Goal: Go to known website: Go to known website

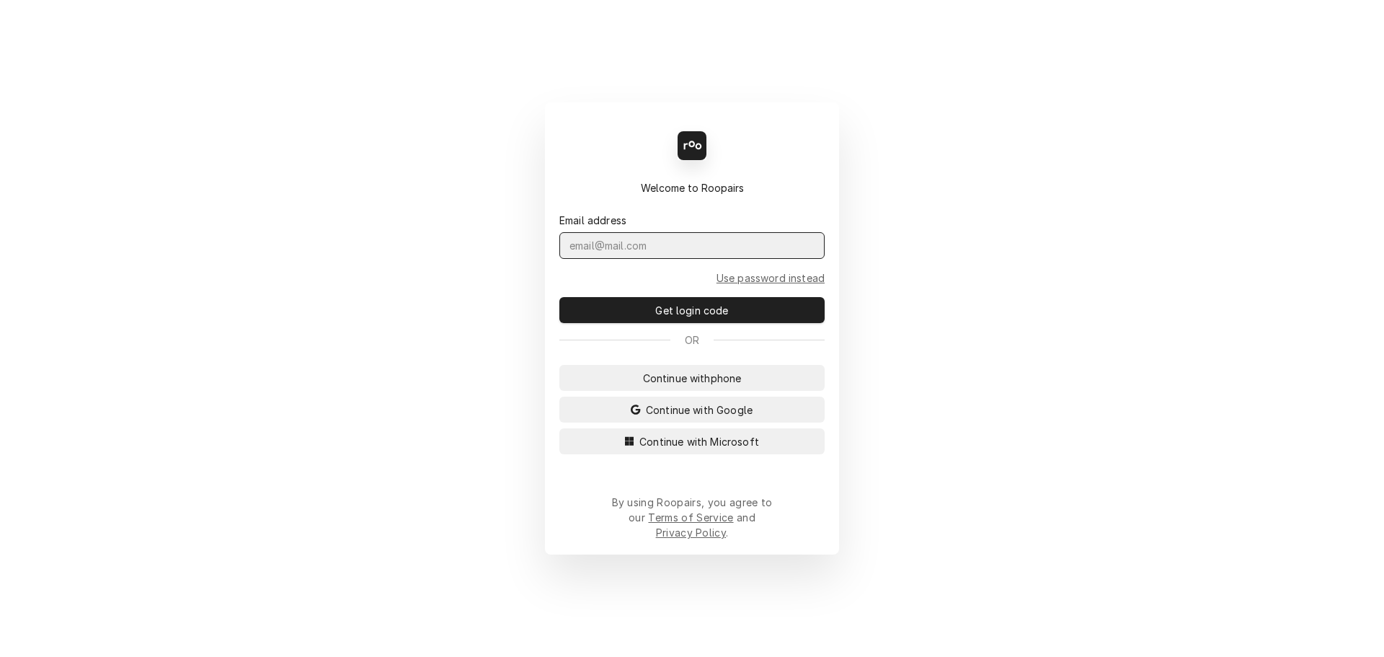
click at [699, 259] on input "Dynamic Content Wrapper" at bounding box center [691, 245] width 265 height 27
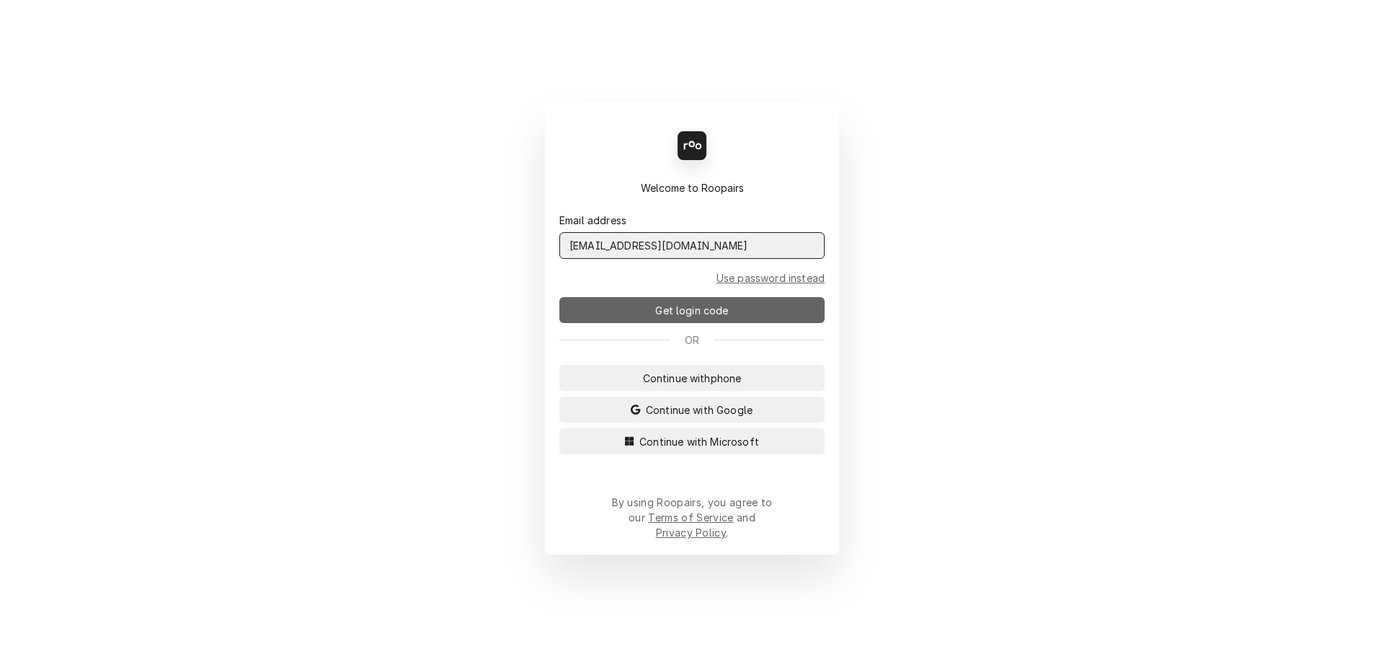
type input "[EMAIL_ADDRESS][DOMAIN_NAME]"
click at [705, 315] on span "Get login code" at bounding box center [691, 310] width 79 height 15
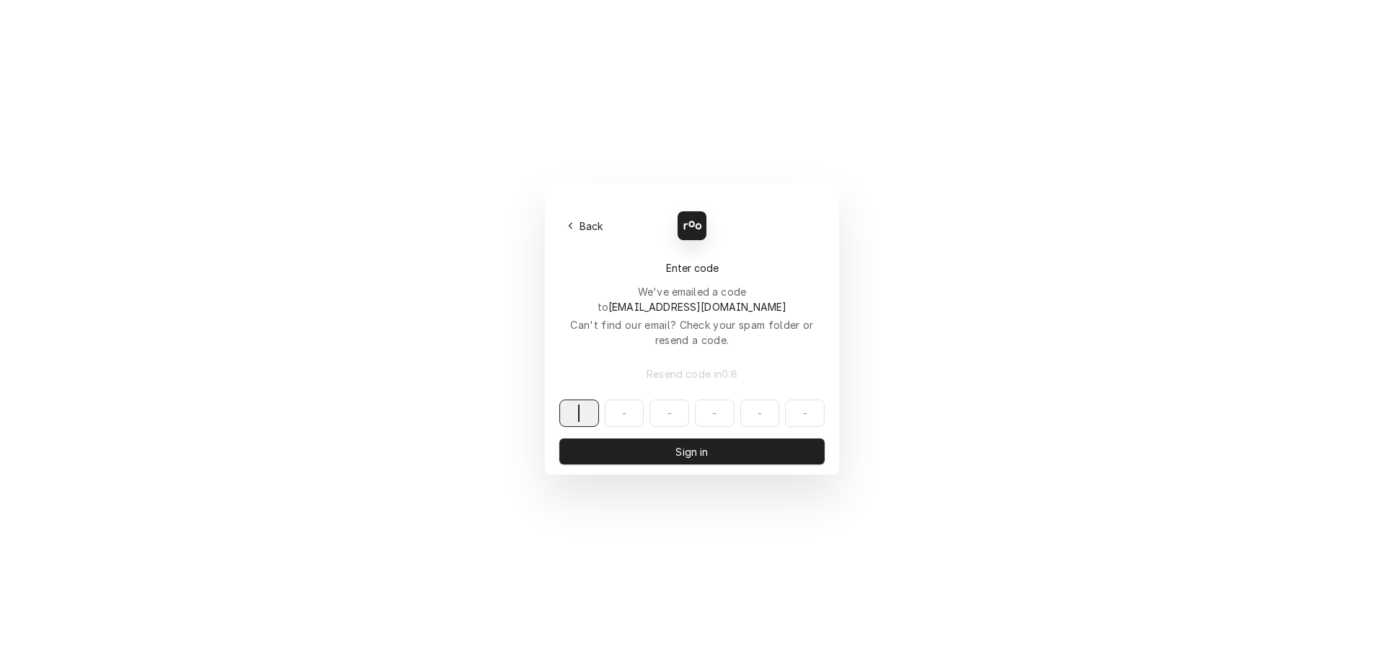
paste input "274114"
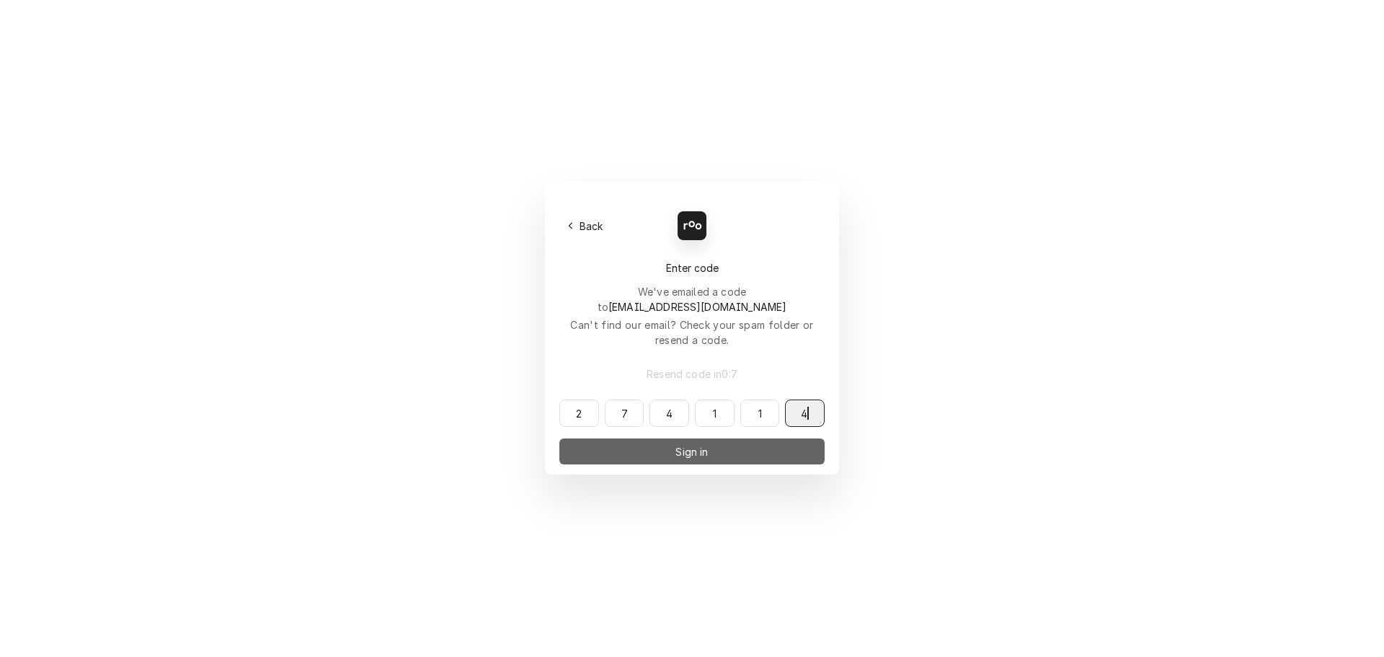
type input "274114"
click at [659, 438] on button "Sign in" at bounding box center [691, 451] width 265 height 26
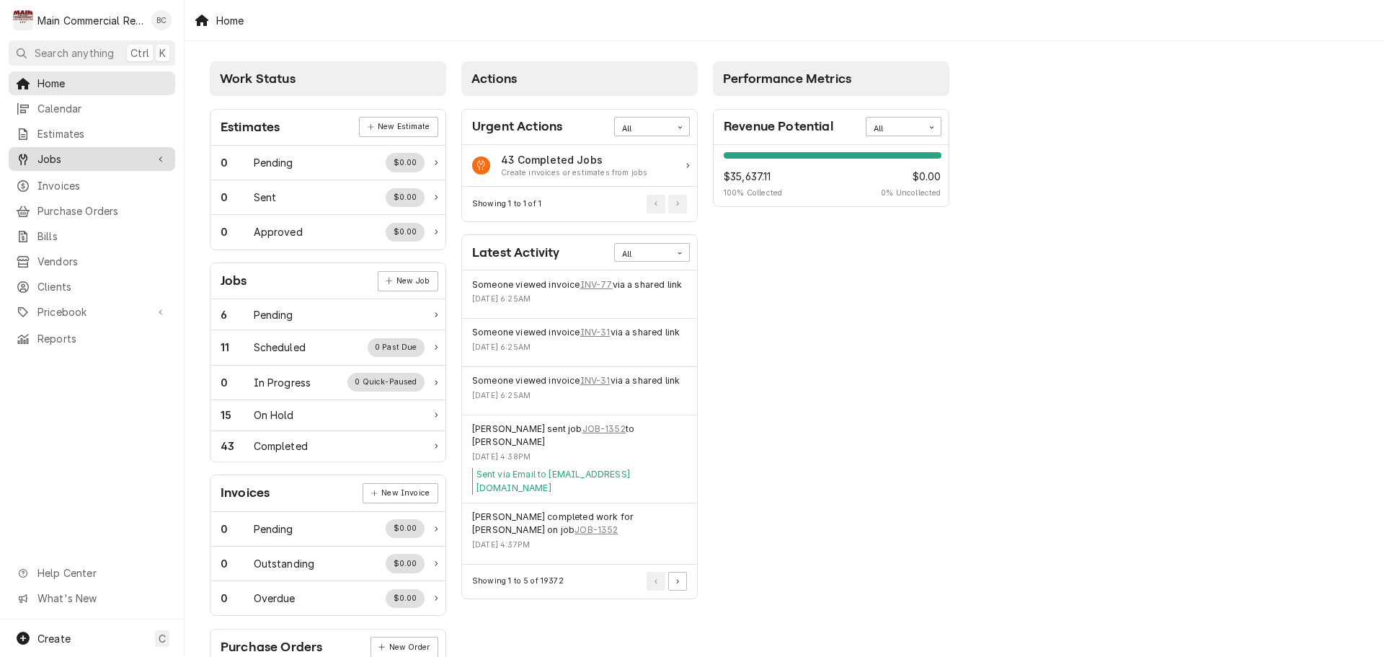
click at [71, 158] on span "Jobs" at bounding box center [91, 158] width 109 height 15
